Goal: Task Accomplishment & Management: Use online tool/utility

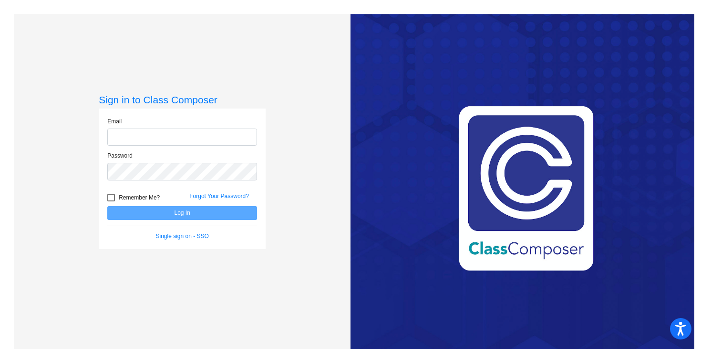
type input "[EMAIL_ADDRESS][DOMAIN_NAME]"
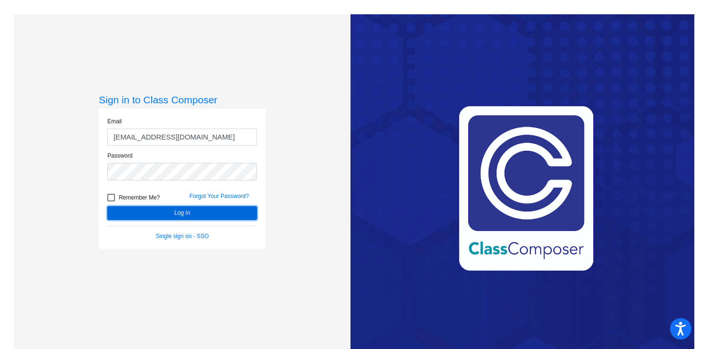
click at [150, 210] on button "Log In" at bounding box center [182, 213] width 150 height 14
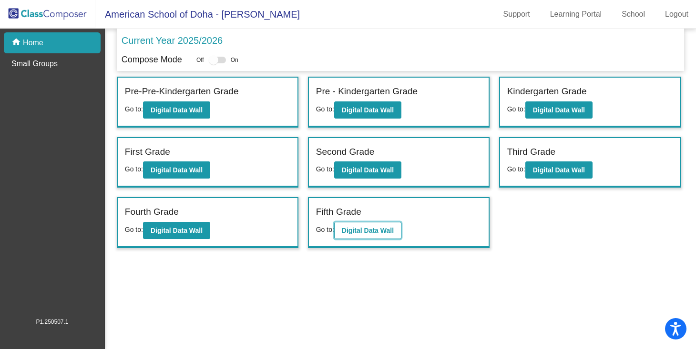
click at [358, 231] on b "Digital Data Wall" at bounding box center [368, 231] width 52 height 8
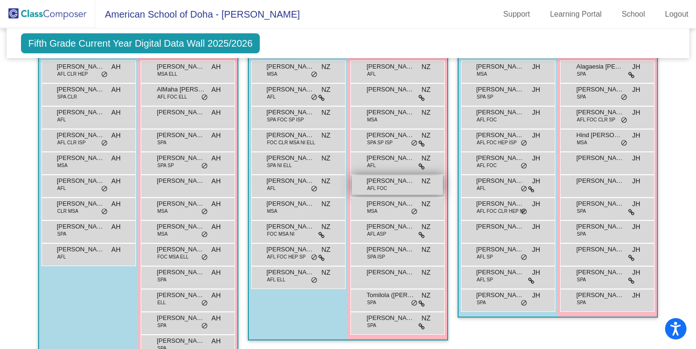
scroll to position [285, 0]
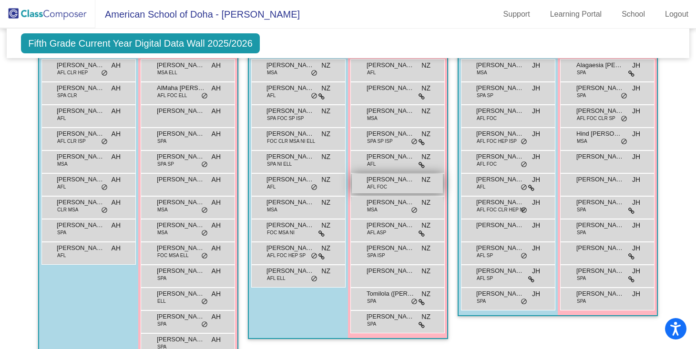
click at [393, 179] on span "[PERSON_NAME]" at bounding box center [390, 180] width 48 height 10
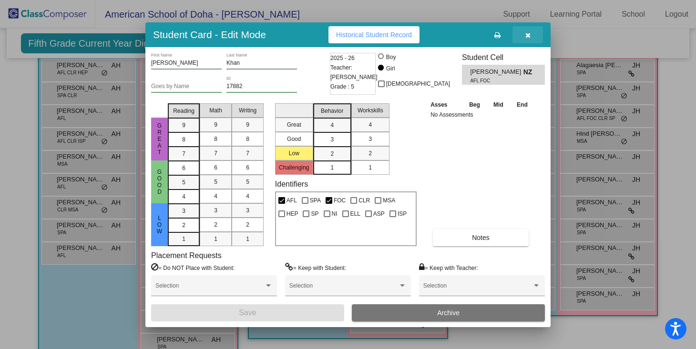
click at [526, 35] on icon "button" at bounding box center [527, 35] width 5 height 7
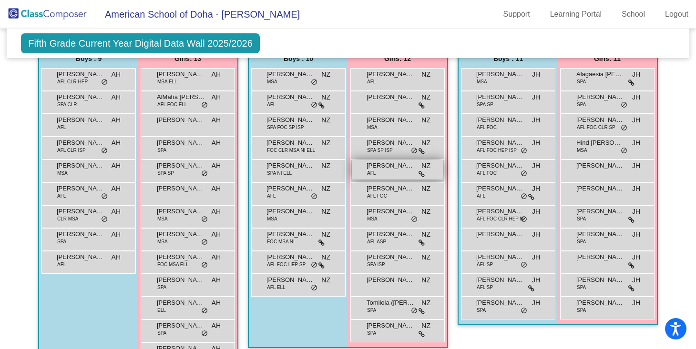
scroll to position [279, 0]
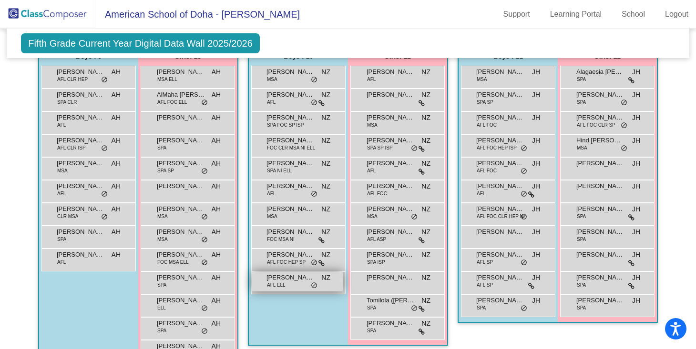
click at [300, 278] on span "[PERSON_NAME]" at bounding box center [290, 278] width 48 height 10
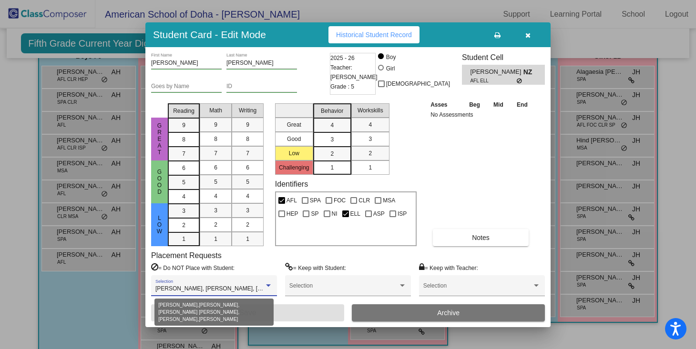
click at [269, 285] on div at bounding box center [268, 285] width 5 height 2
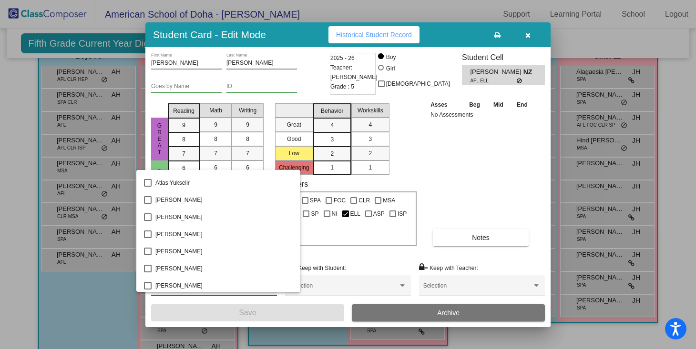
scroll to position [425, 0]
click at [538, 154] on div at bounding box center [348, 174] width 696 height 349
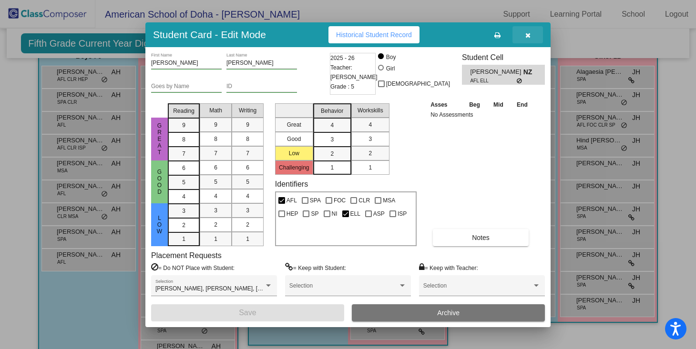
click at [529, 33] on icon "button" at bounding box center [527, 35] width 5 height 7
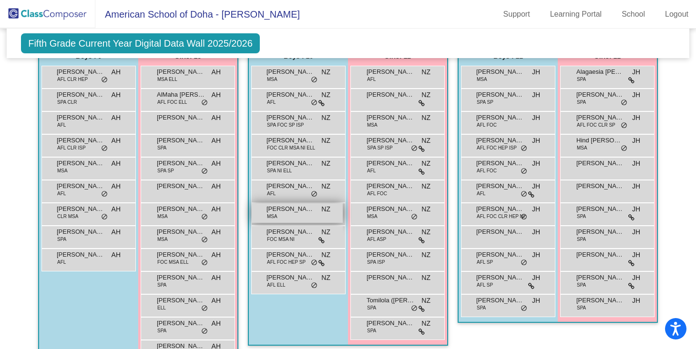
click at [301, 212] on span "[PERSON_NAME]" at bounding box center [290, 209] width 48 height 10
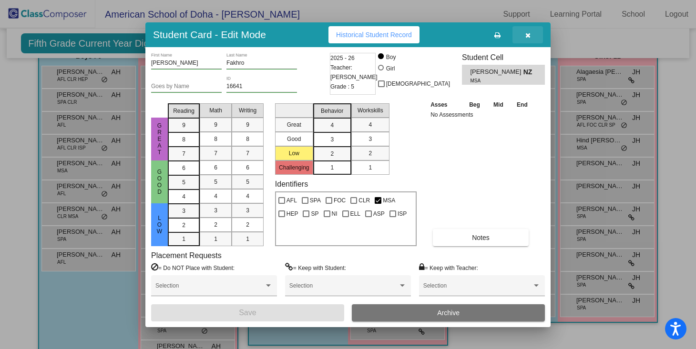
click at [525, 37] on icon "button" at bounding box center [527, 35] width 5 height 7
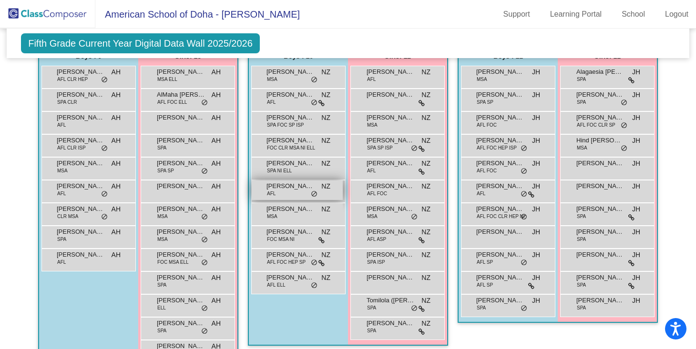
click at [294, 190] on span "[PERSON_NAME]" at bounding box center [290, 187] width 48 height 10
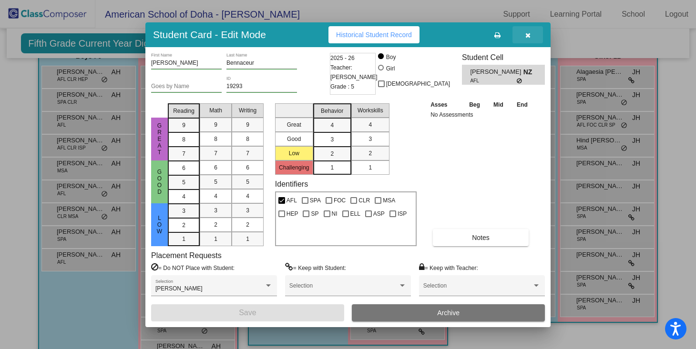
click at [528, 31] on span "button" at bounding box center [527, 35] width 5 height 8
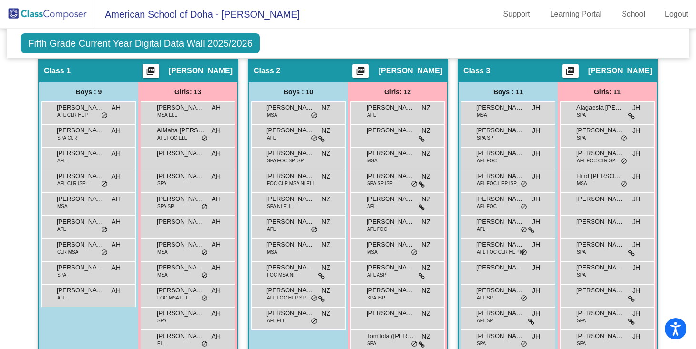
scroll to position [0, 0]
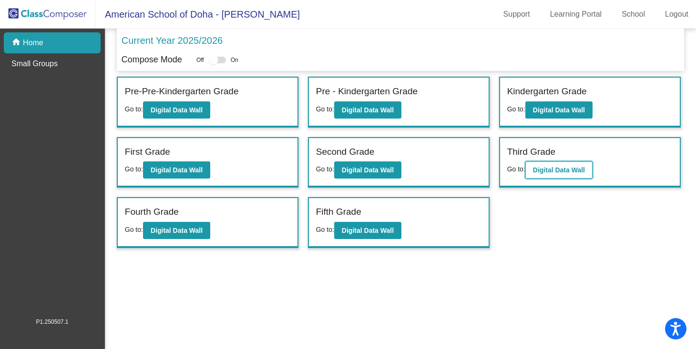
click at [551, 169] on b "Digital Data Wall" at bounding box center [559, 170] width 52 height 8
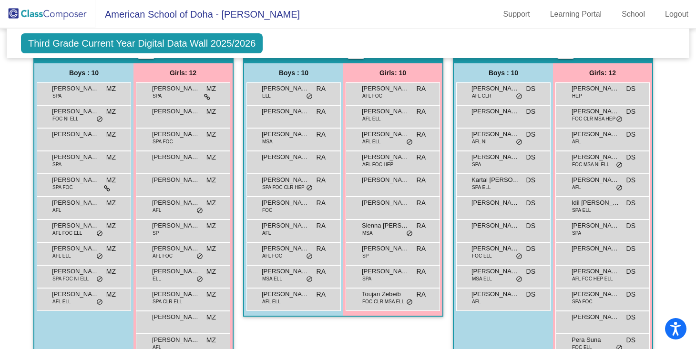
scroll to position [558, 0]
